Goal: Task Accomplishment & Management: Use online tool/utility

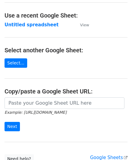
scroll to position [30, 0]
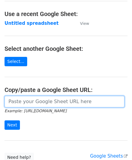
click at [29, 104] on input "url" at bounding box center [65, 101] width 120 height 11
paste input "[URL][DOMAIN_NAME]"
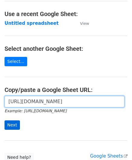
type input "[URL][DOMAIN_NAME]"
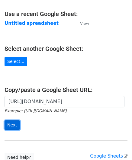
scroll to position [0, 0]
click at [13, 124] on input "Next" at bounding box center [12, 124] width 15 height 9
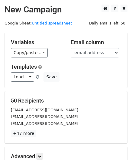
scroll to position [74, 0]
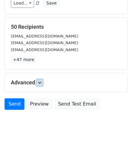
click at [41, 81] on icon at bounding box center [40, 83] width 4 height 4
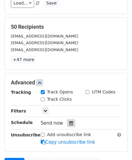
click at [71, 121] on div at bounding box center [71, 123] width 8 height 8
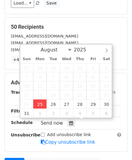
type input "[DATE] 12:00"
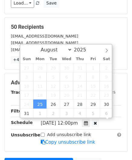
scroll to position [0, 0]
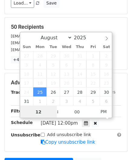
paste input "Hour"
type input "2"
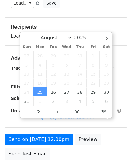
type input "[DATE] 14:00"
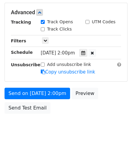
scroll to position [144, 0]
